Goal: Transaction & Acquisition: Purchase product/service

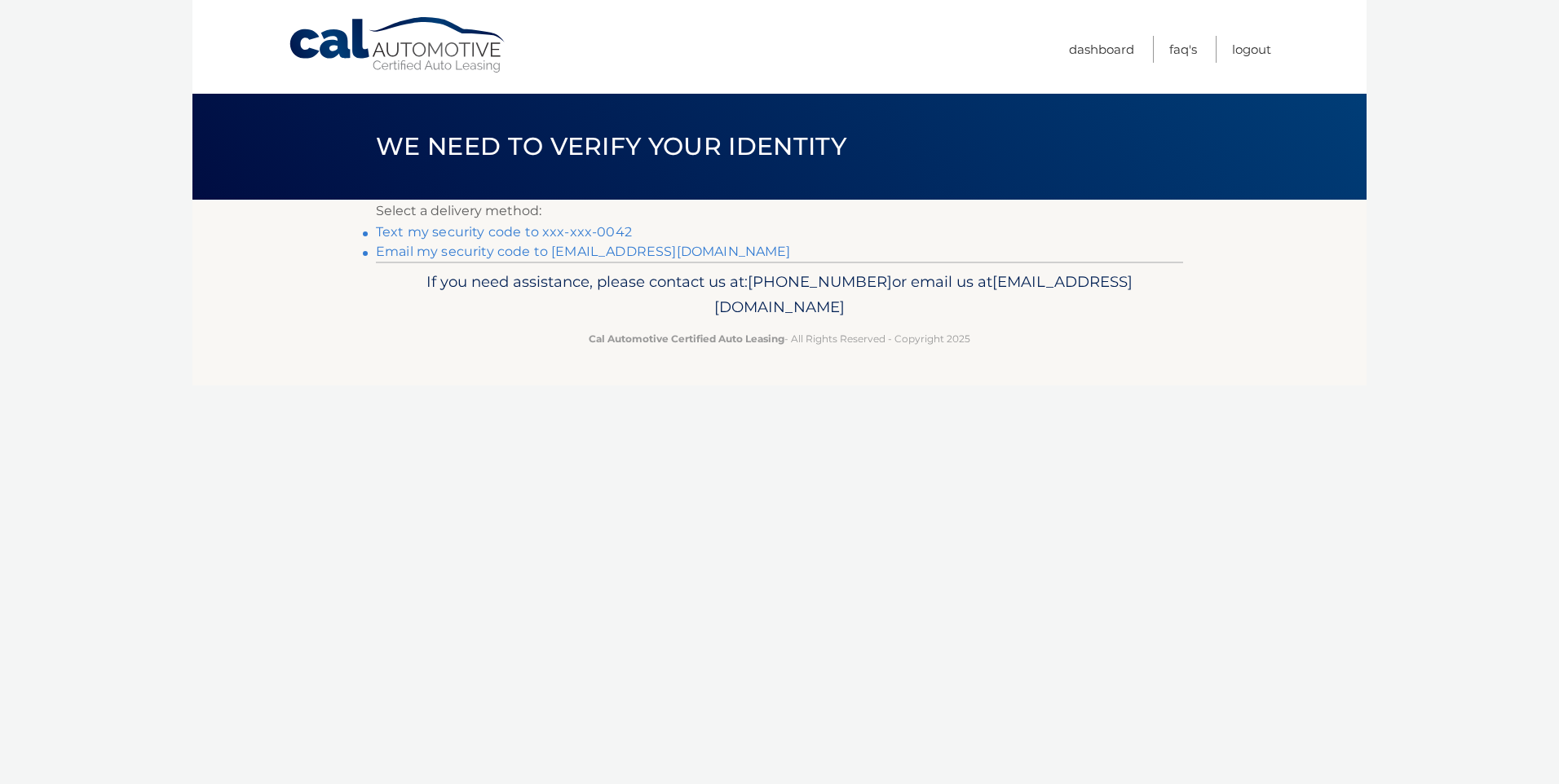
click at [594, 228] on link "Text my security code to xxx-xxx-0042" at bounding box center [504, 231] width 256 height 16
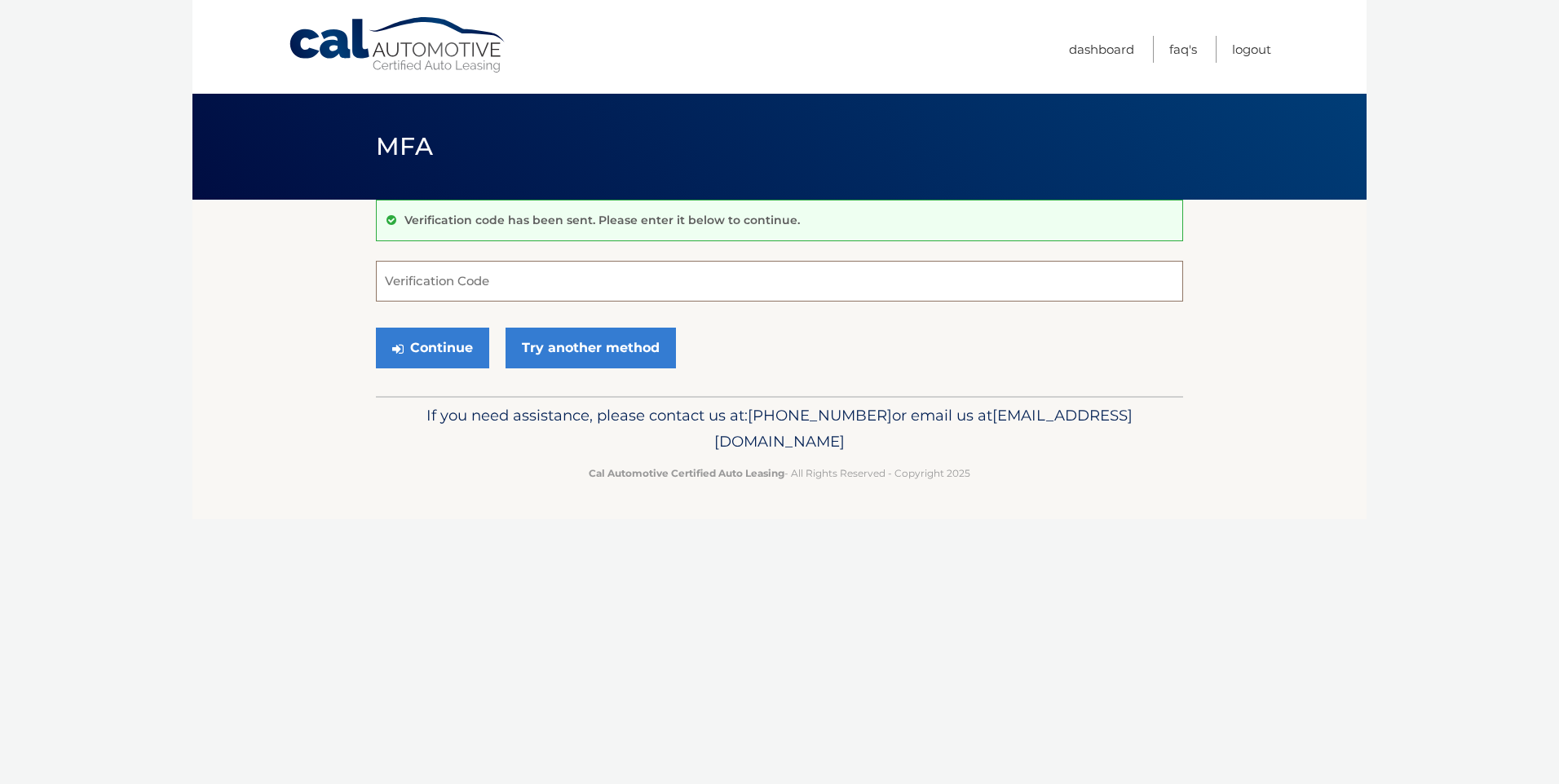
click at [569, 281] on input "Verification Code" at bounding box center [780, 281] width 807 height 41
type input "363191"
click at [437, 349] on button "Continue" at bounding box center [432, 349] width 113 height 41
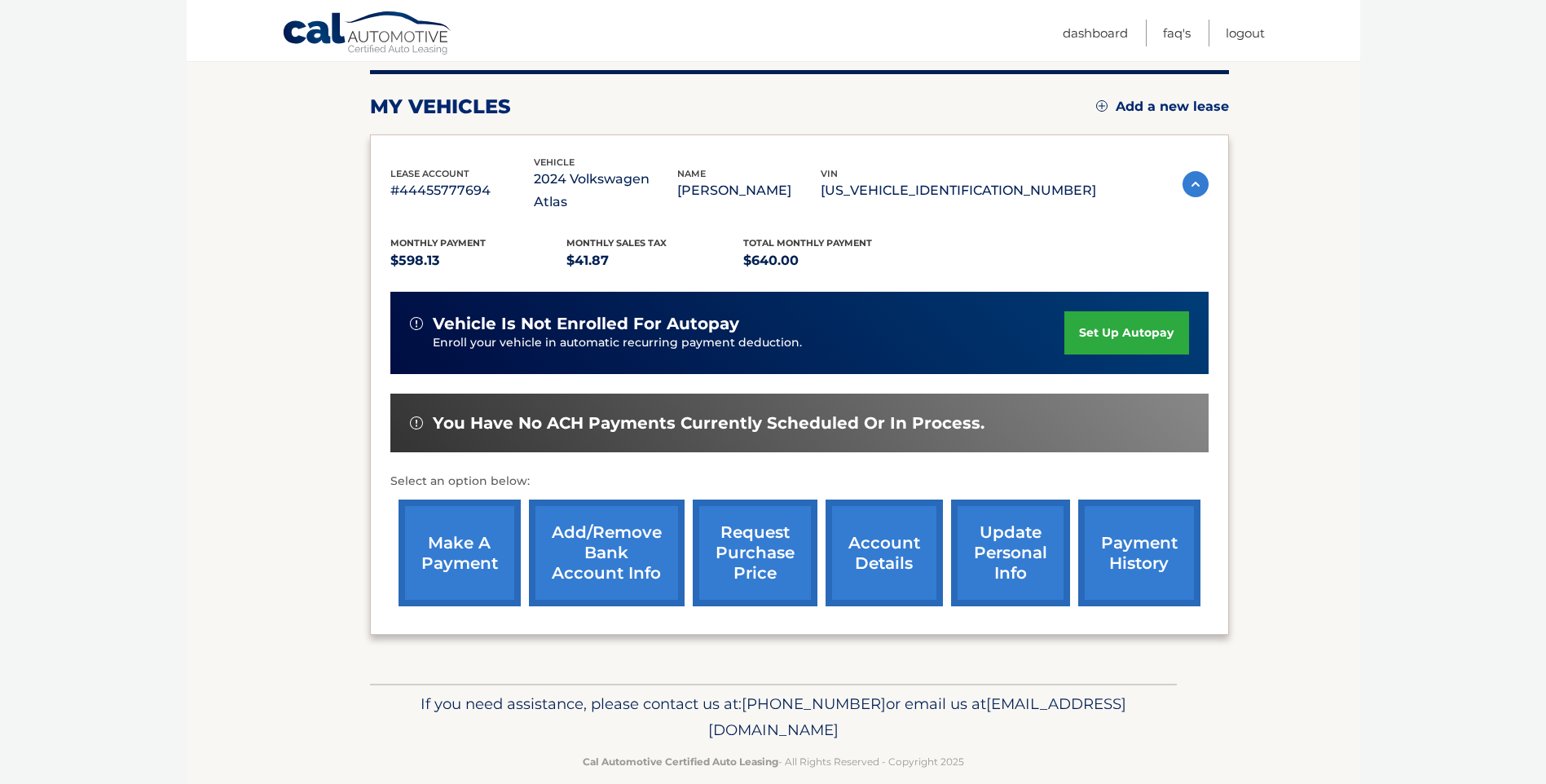
scroll to position [203, 0]
click at [457, 523] on link "make a payment" at bounding box center [459, 552] width 122 height 107
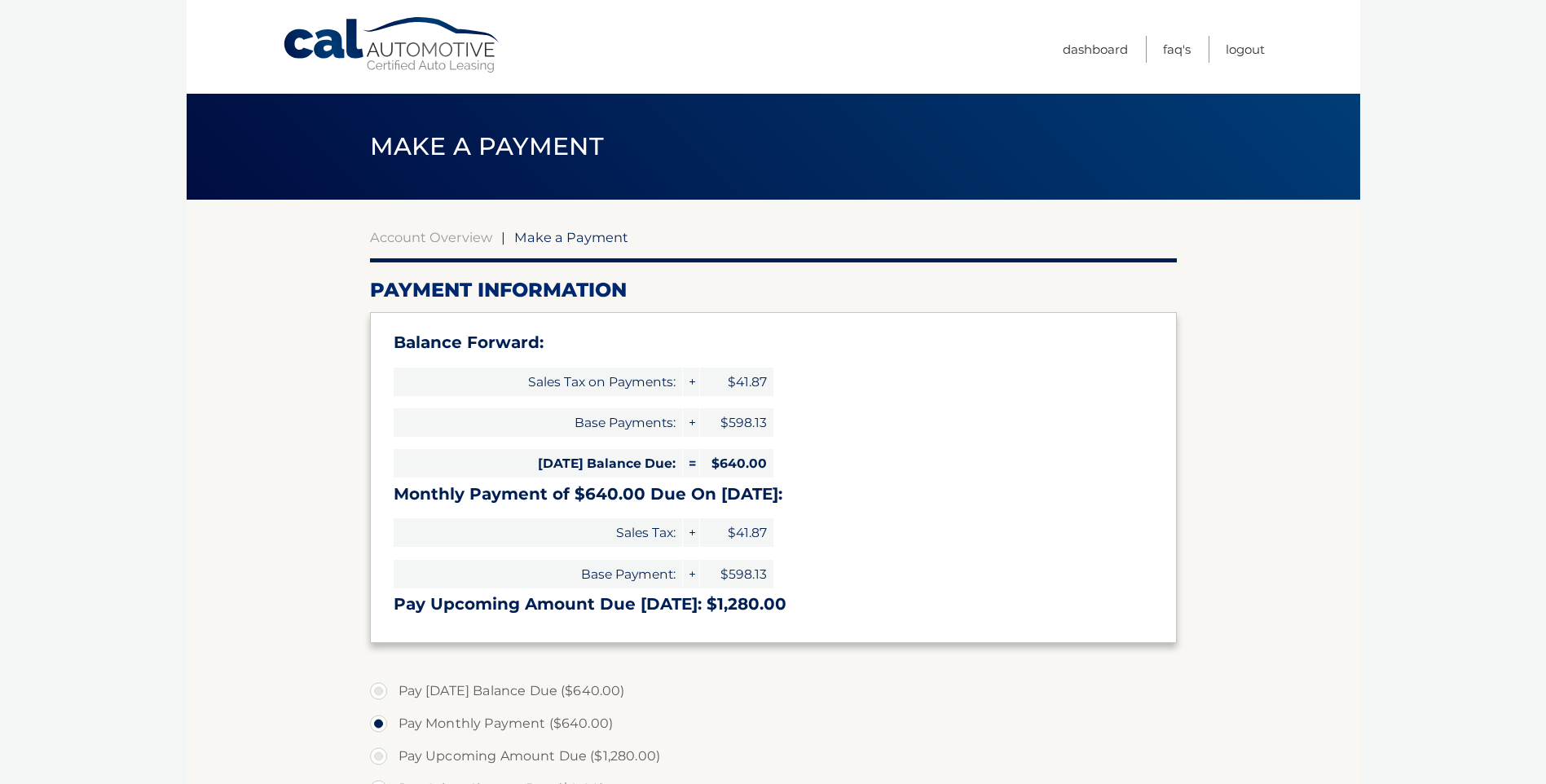
select select "OTRkMGUzNGItNDUzOS00ODBiLThhMmItMGJlODYyZjc0YmVl"
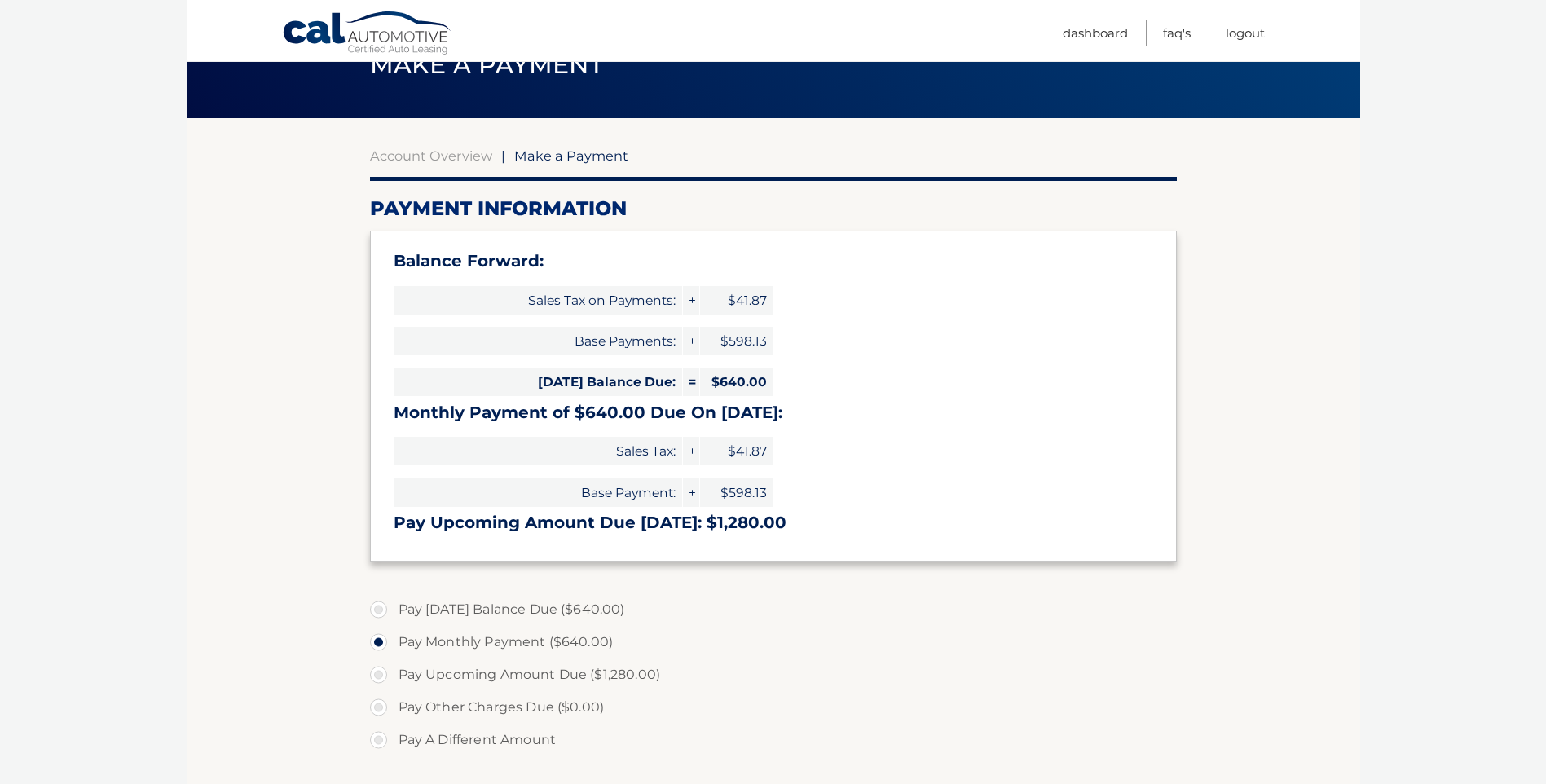
scroll to position [163, 0]
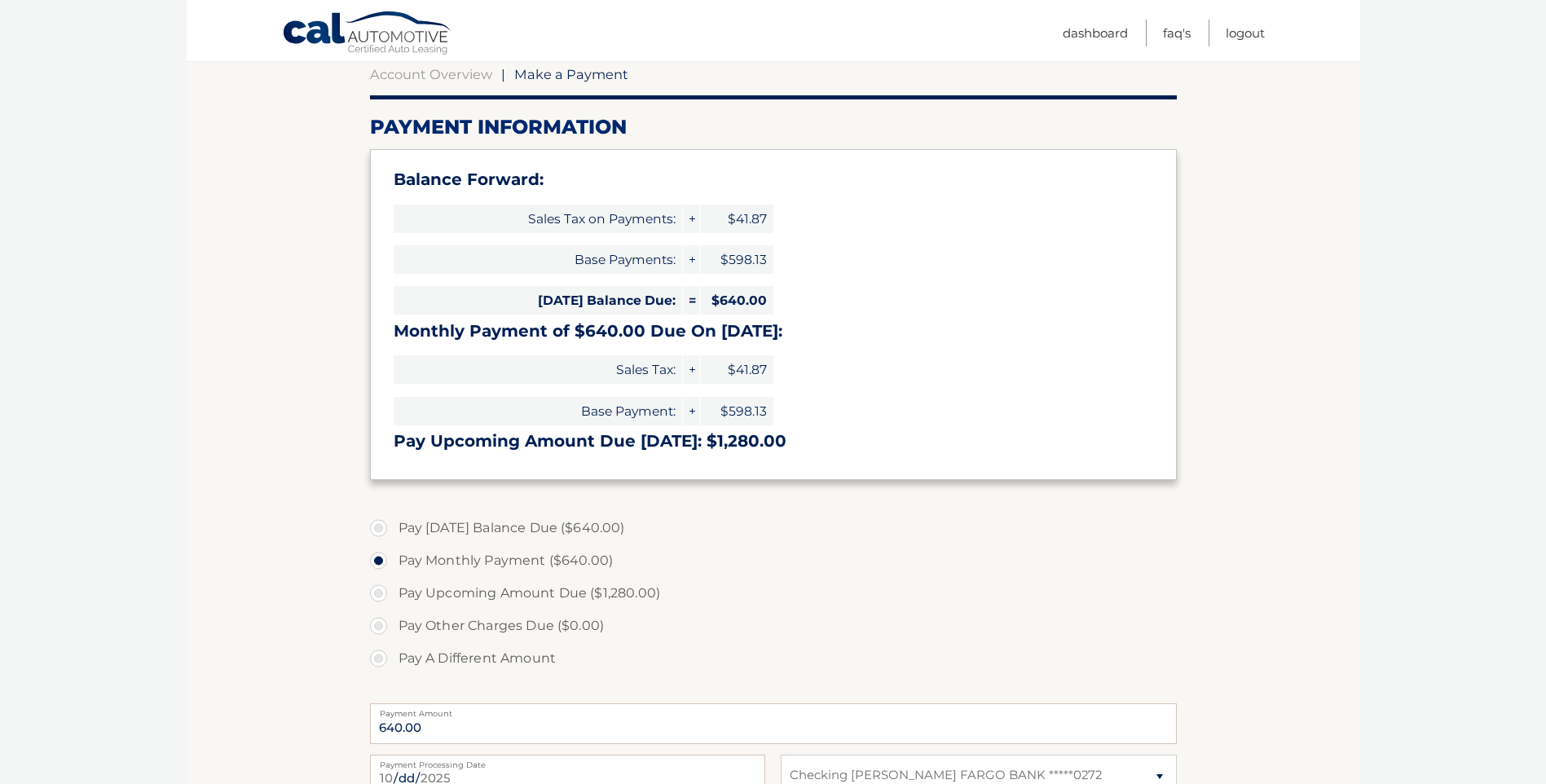
click at [375, 527] on label "Pay Today's Balance Due ($640.00)" at bounding box center [773, 528] width 807 height 33
click at [376, 527] on input "Pay Today's Balance Due ($640.00)" at bounding box center [385, 525] width 16 height 26
radio input "true"
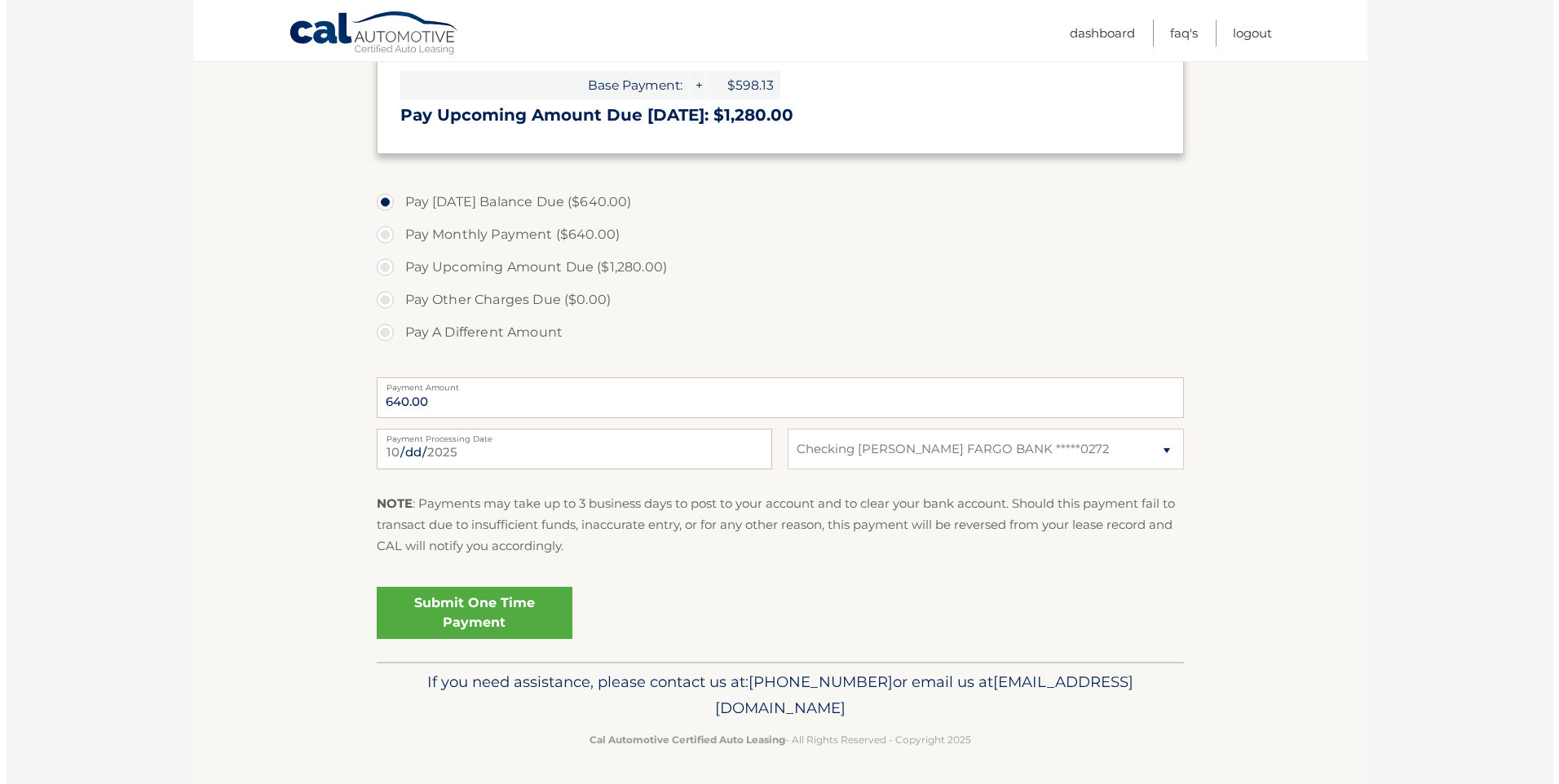
scroll to position [490, 0]
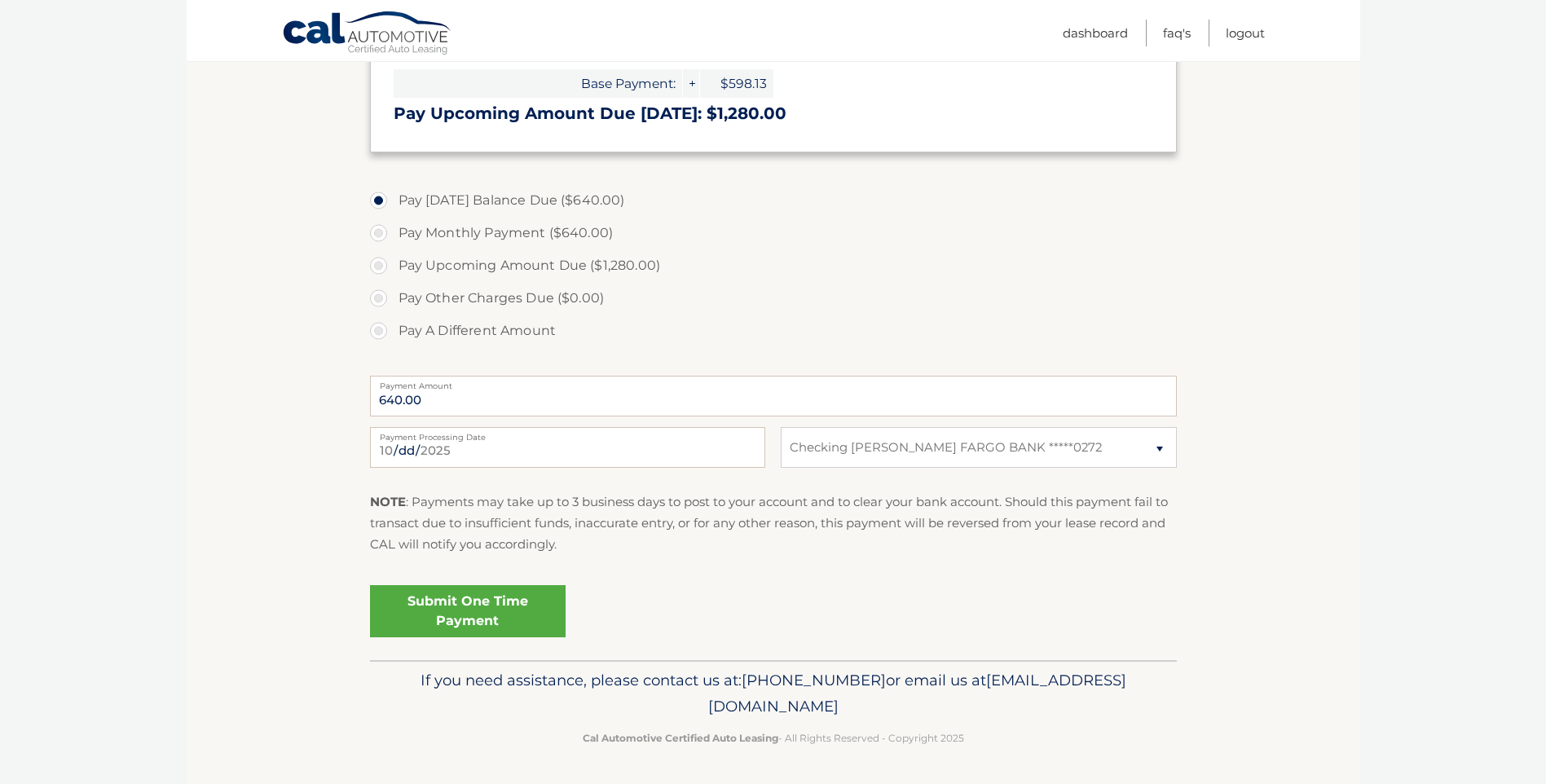
click at [497, 611] on link "Submit One Time Payment" at bounding box center [467, 612] width 196 height 52
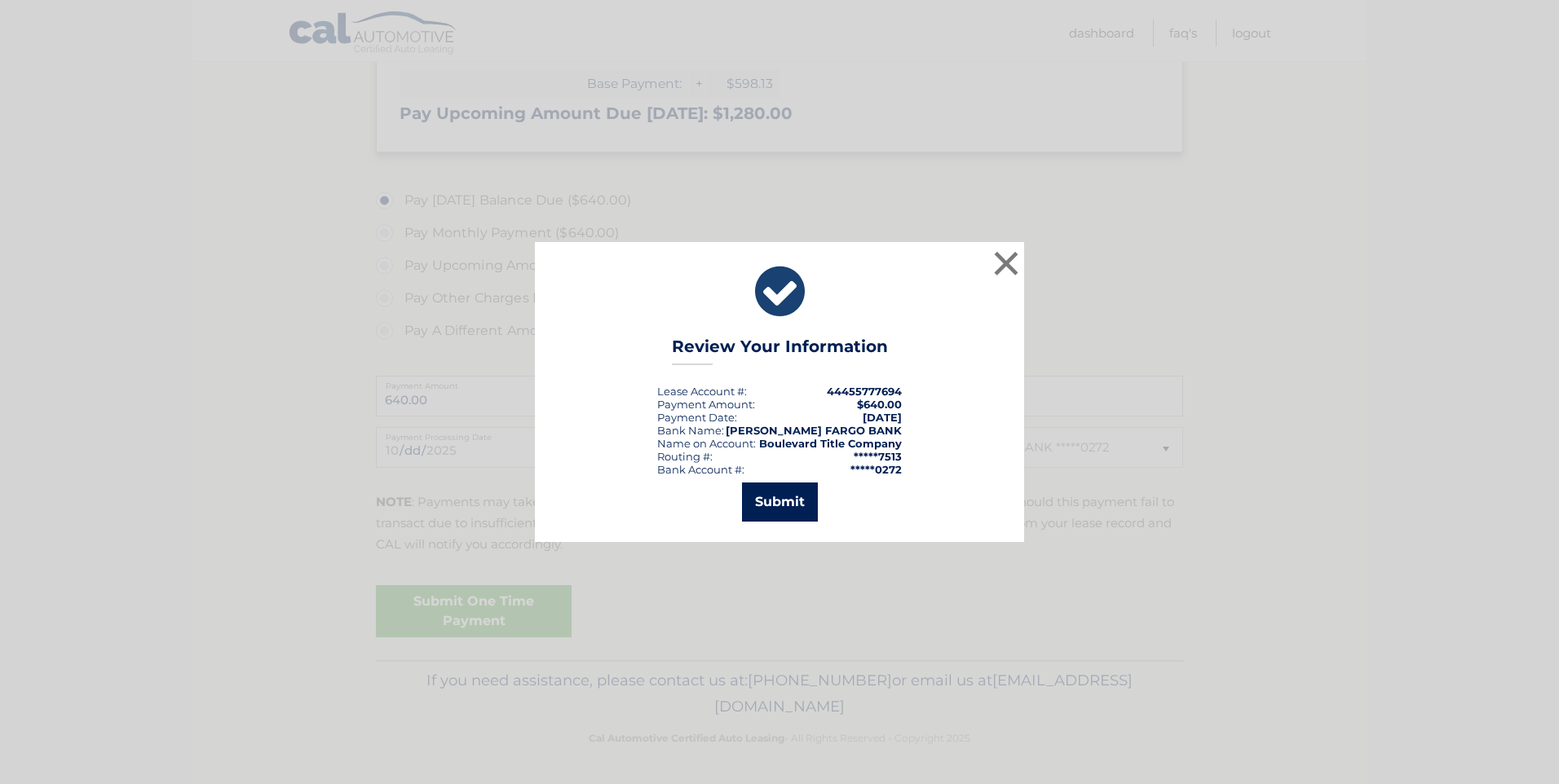
click at [789, 497] on button "Submit" at bounding box center [780, 502] width 75 height 39
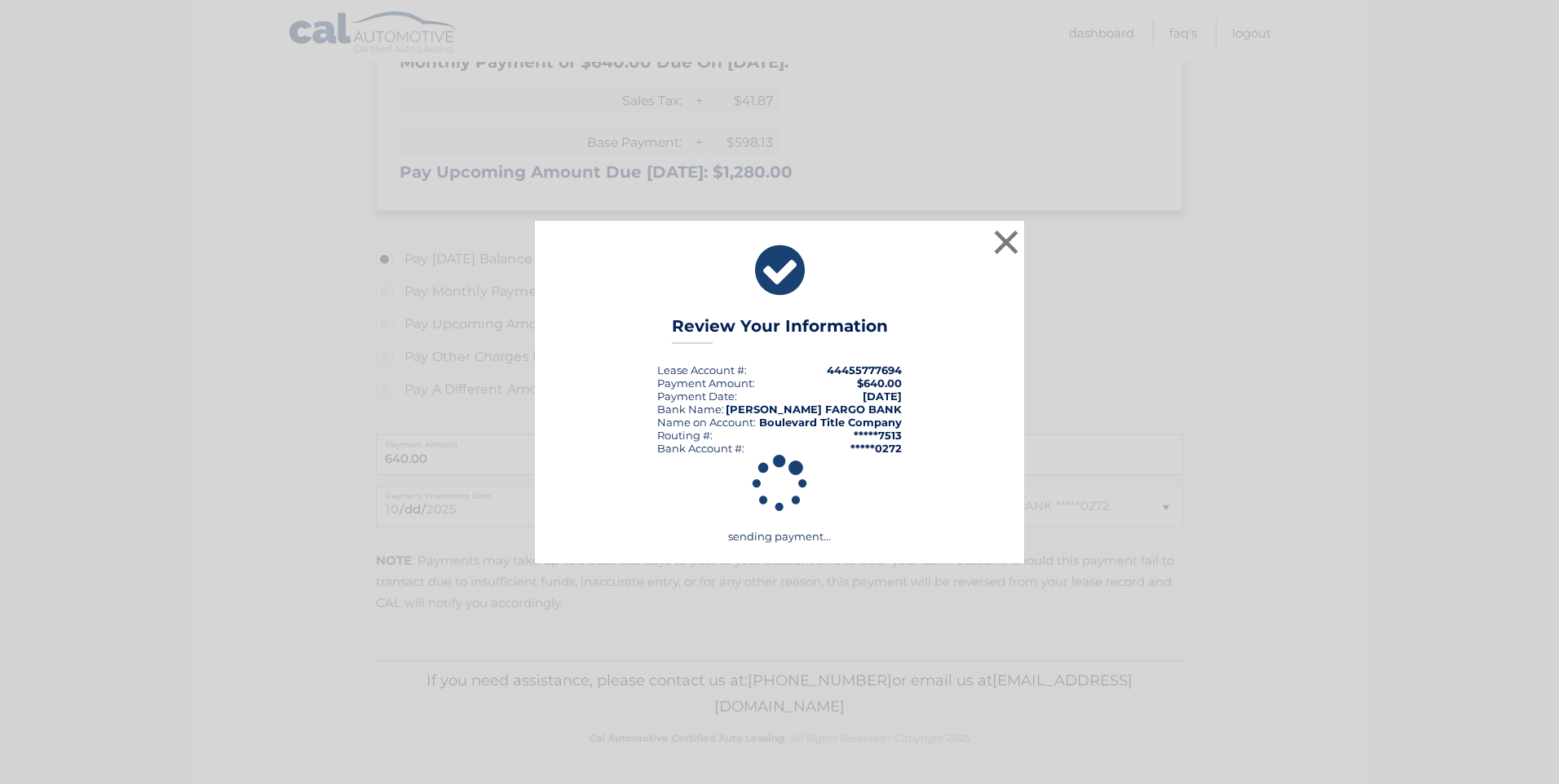
scroll to position [432, 0]
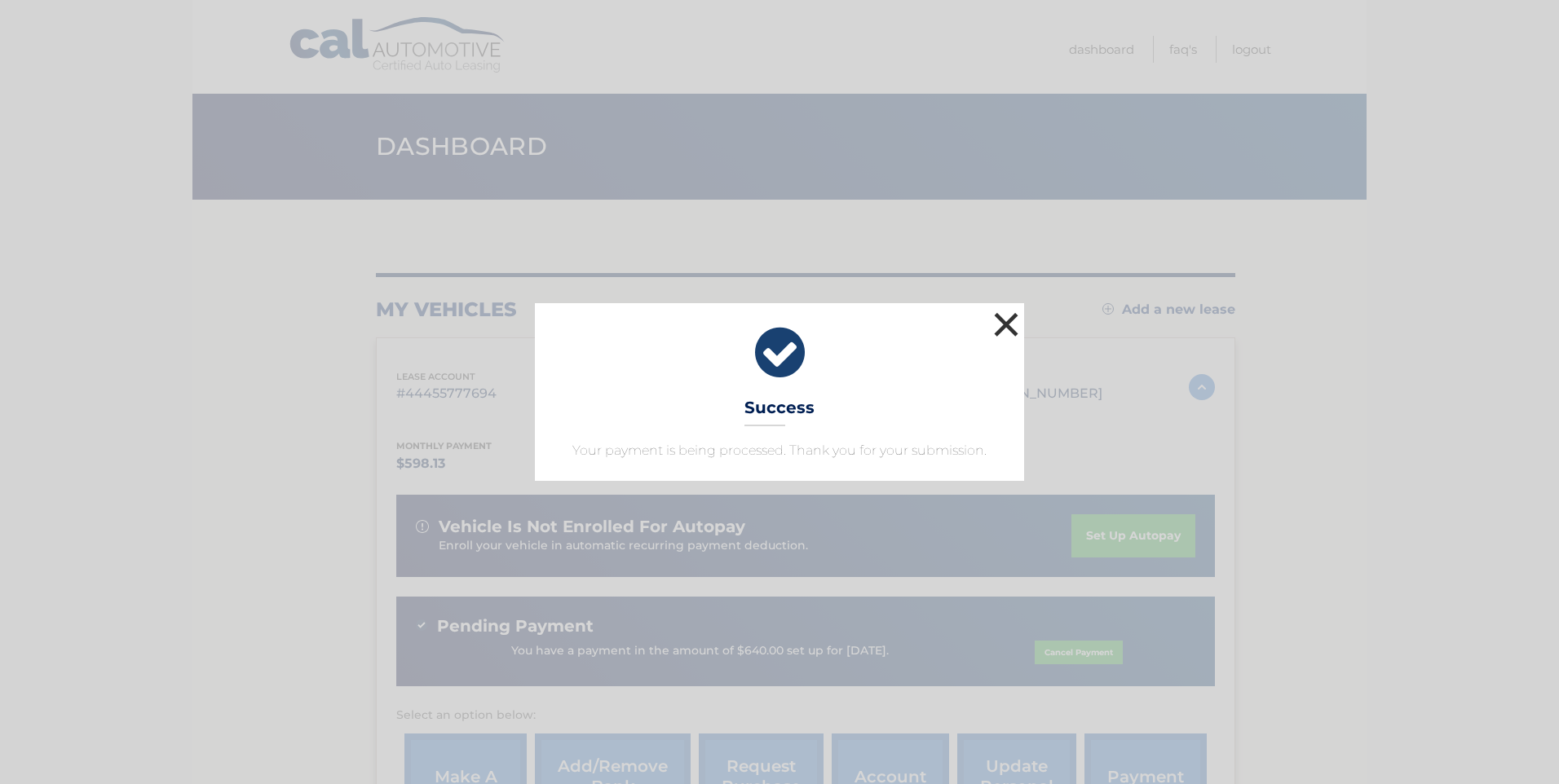
click at [1005, 319] on button "×" at bounding box center [1007, 325] width 33 height 33
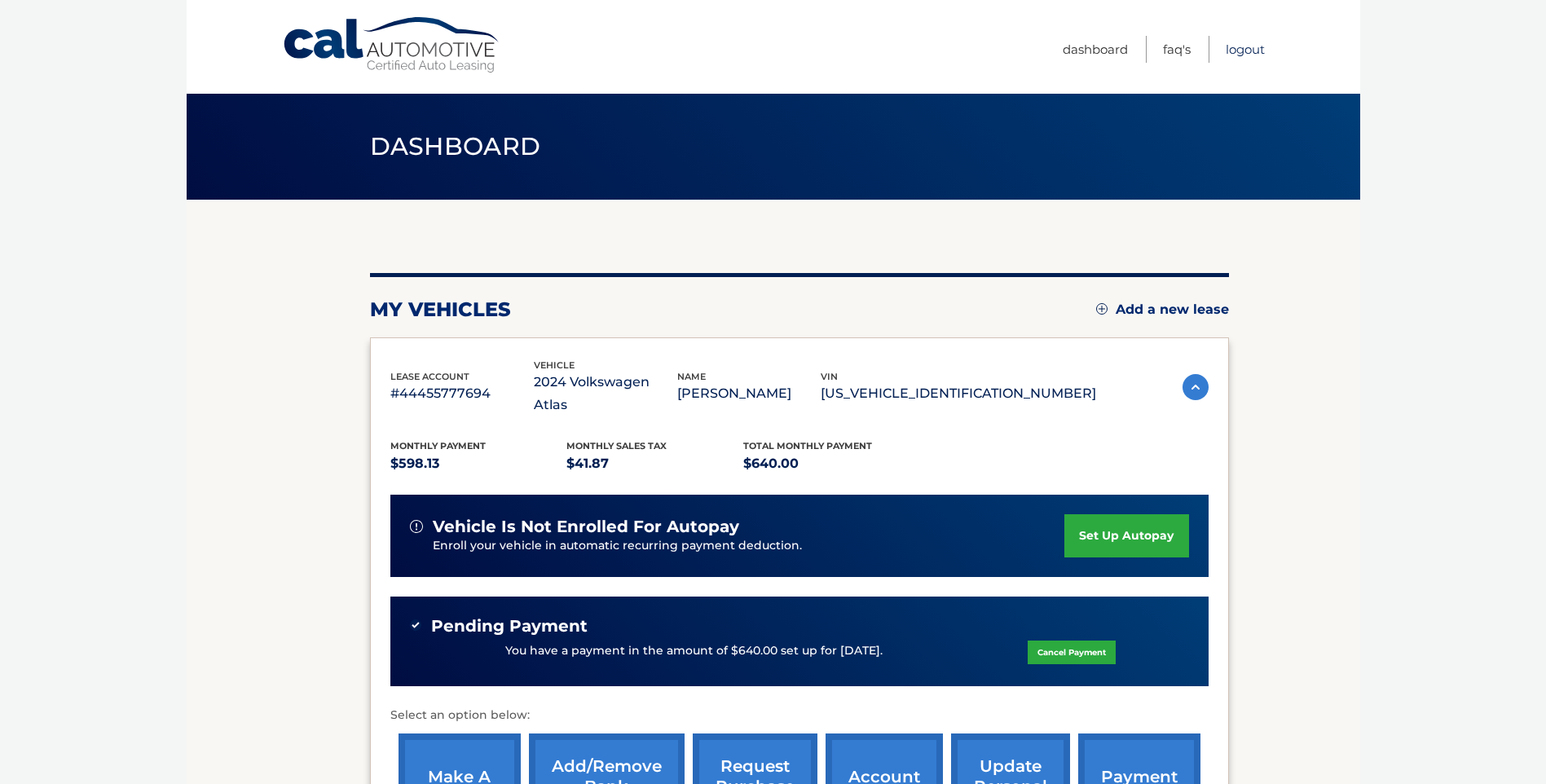
click at [1237, 45] on link "Logout" at bounding box center [1246, 49] width 39 height 27
